Goal: Information Seeking & Learning: Find specific fact

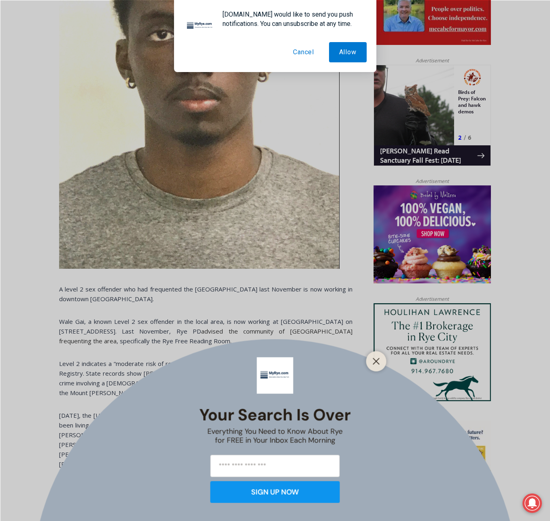
scroll to position [453, 0]
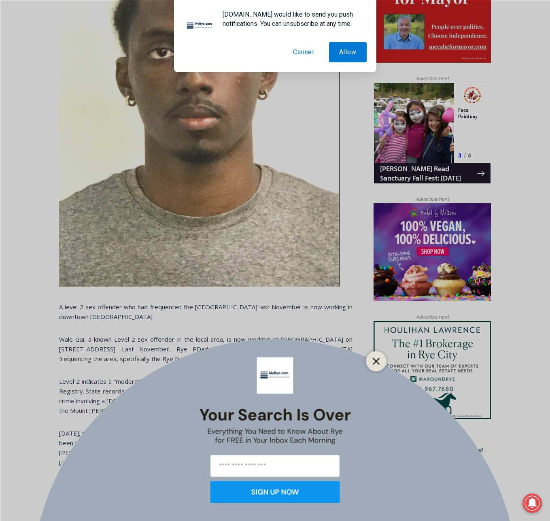
click at [378, 361] on icon "Close" at bounding box center [376, 360] width 7 height 7
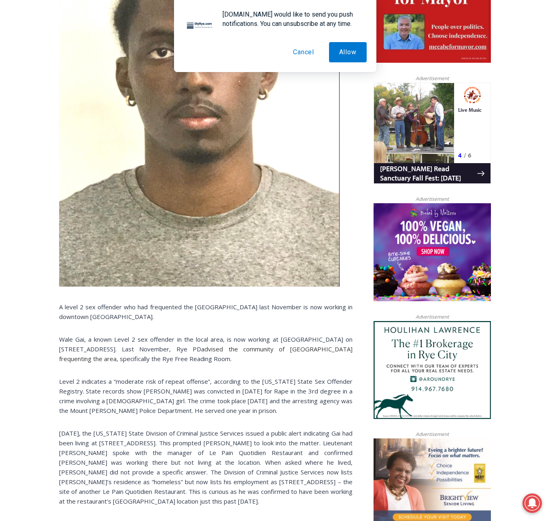
click at [303, 55] on button "Cancel" at bounding box center [303, 52] width 41 height 20
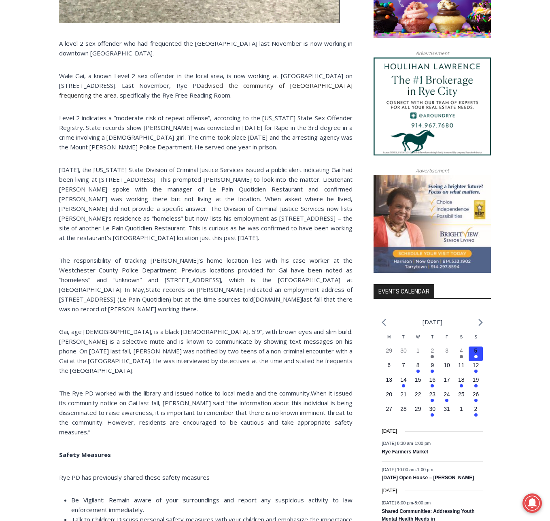
scroll to position [717, 0]
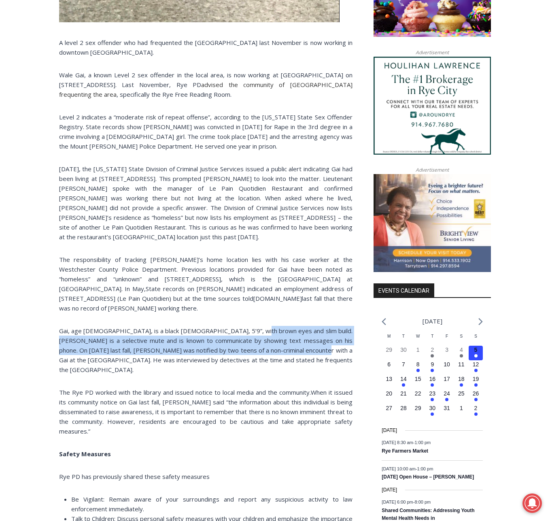
scroll to position [716, 0]
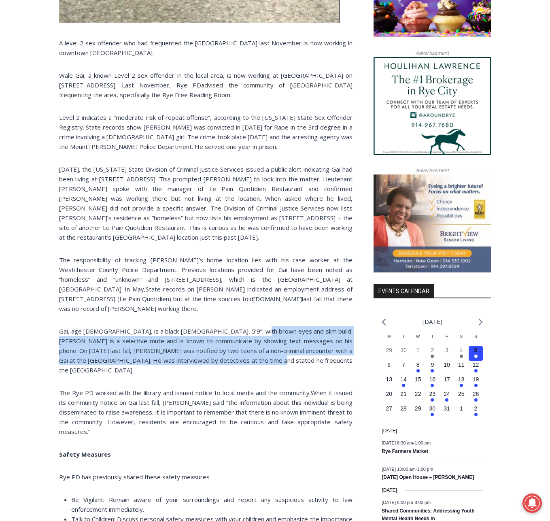
drag, startPoint x: 244, startPoint y: 323, endPoint x: 283, endPoint y: 351, distance: 48.4
click at [283, 351] on p "Gai, age [DEMOGRAPHIC_DATA], is a black [DEMOGRAPHIC_DATA], 5’9”, with brown ey…" at bounding box center [205, 350] width 293 height 49
copy span "Gai is a selective mute and is known to communicate by showing text messages on…"
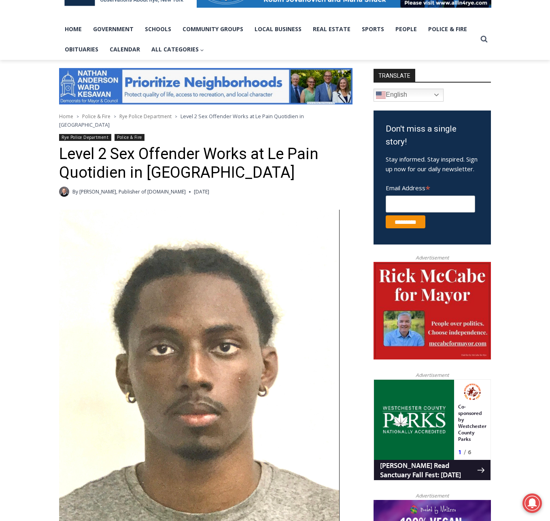
scroll to position [84, 0]
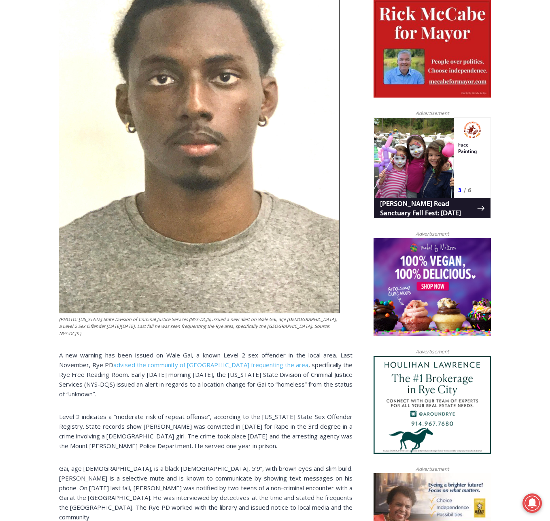
scroll to position [524, 0]
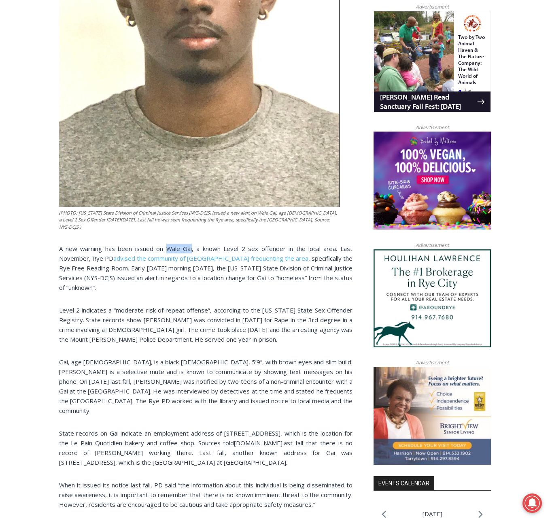
drag, startPoint x: 167, startPoint y: 242, endPoint x: 193, endPoint y: 244, distance: 25.2
click at [193, 244] on span "A new warning has been issued on Wale Gai, a known Level 2 sex offender in the …" at bounding box center [205, 253] width 293 height 18
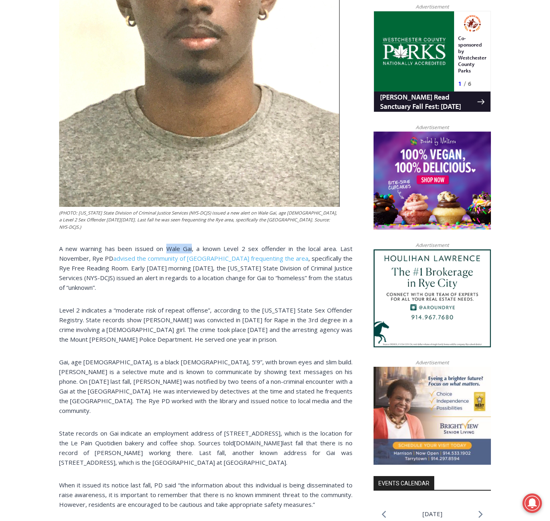
copy span "Wale Gai"
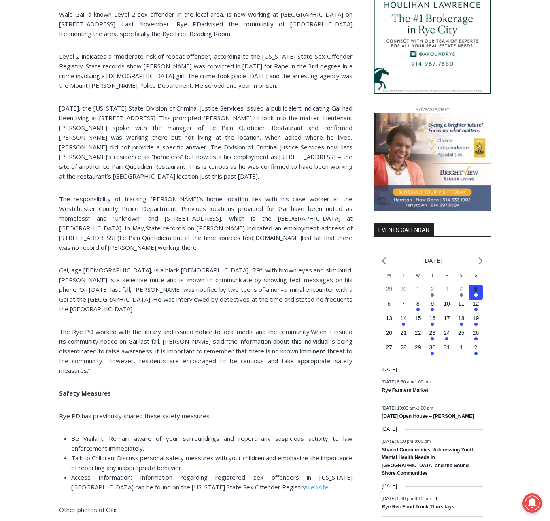
scroll to position [779, 0]
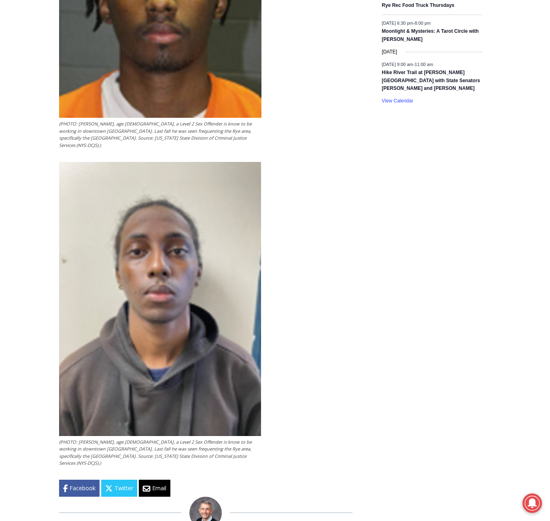
scroll to position [2234, 0]
